Goal: Ask a question: Seek information or help from site administrators or community

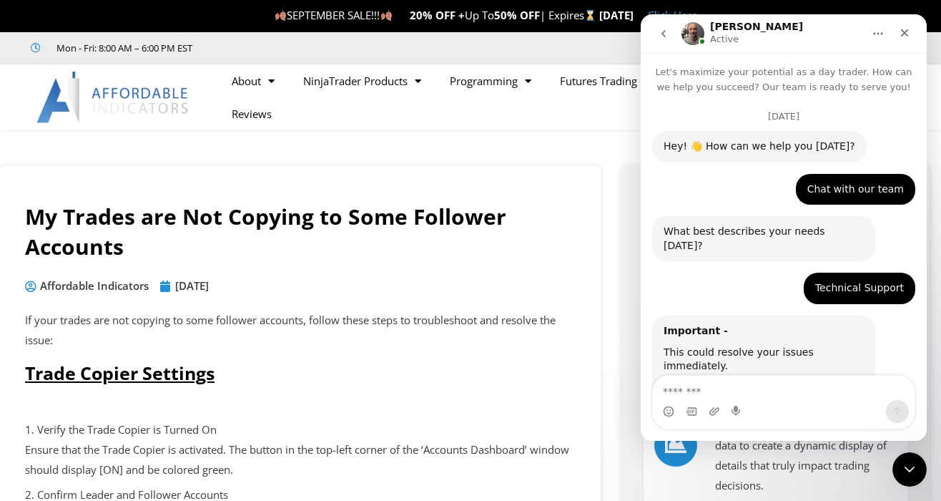
scroll to position [8160, 0]
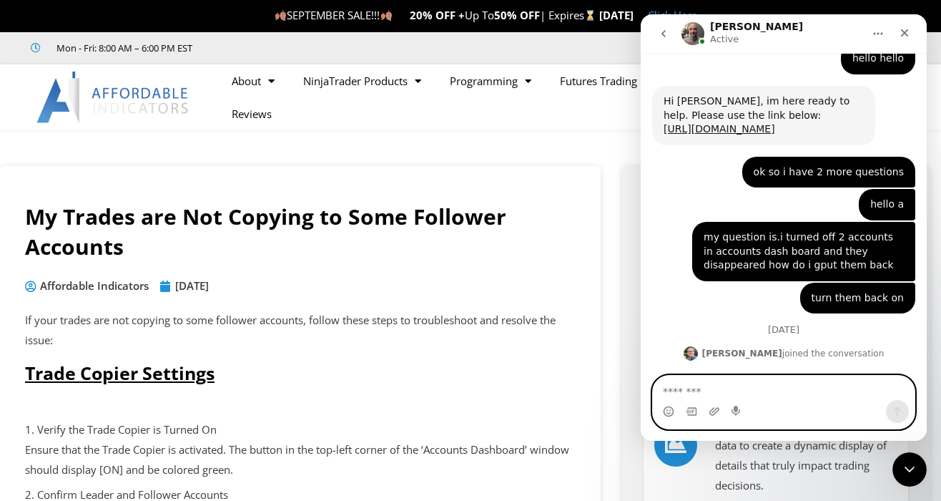
click at [711, 387] on textarea "Message…" at bounding box center [784, 387] width 262 height 24
type textarea "*"
click at [742, 383] on textarea "Message…" at bounding box center [784, 387] width 262 height 24
type textarea "**********"
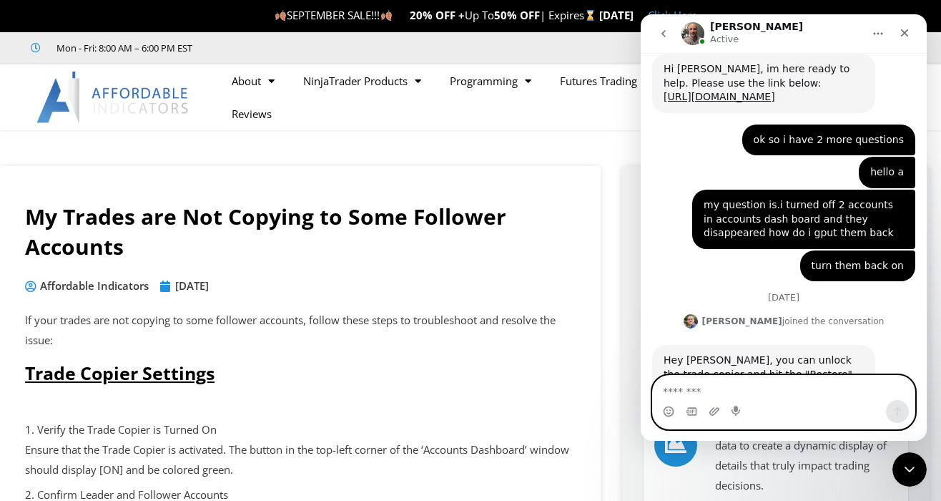
scroll to position [8193, 0]
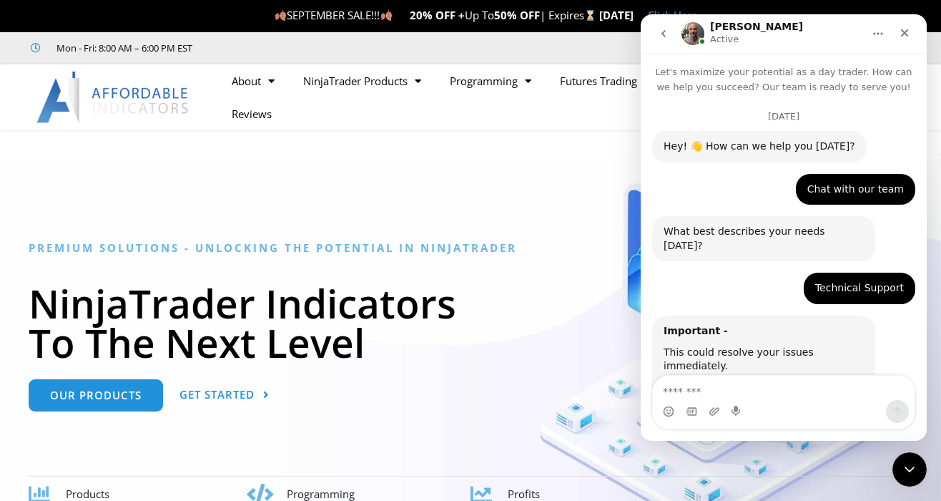
scroll to position [1, 0]
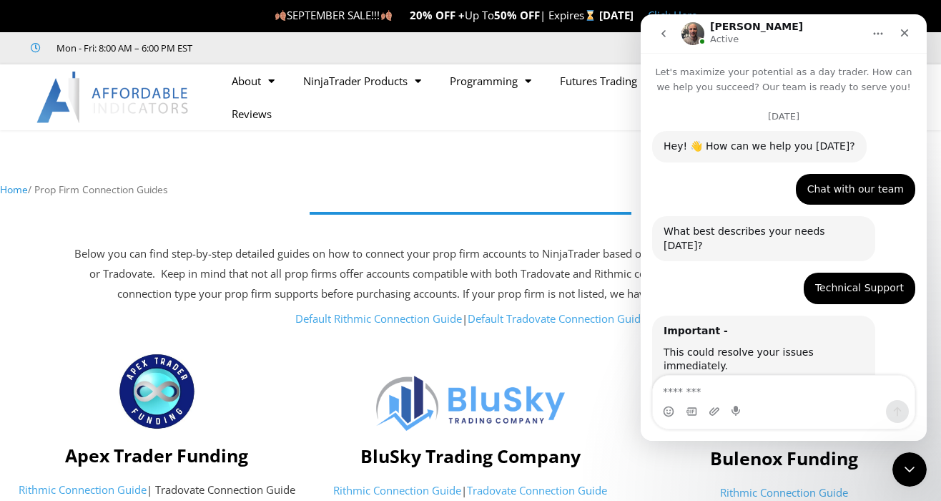
scroll to position [8193, 0]
